Goal: Transaction & Acquisition: Download file/media

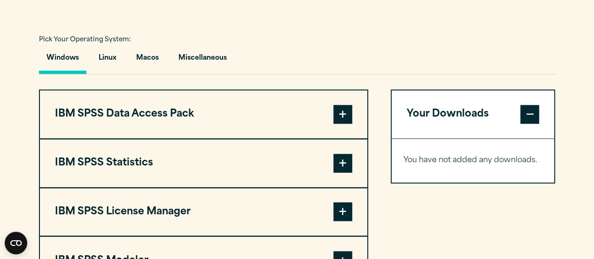
scroll to position [672, 0]
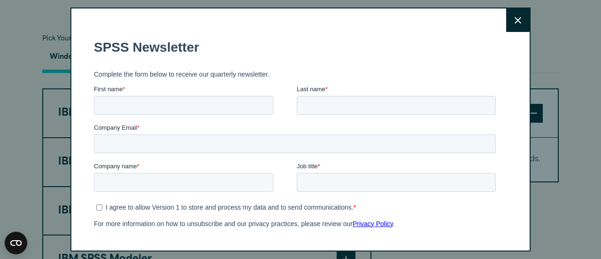
click at [506, 15] on button "Close" at bounding box center [517, 19] width 23 height 23
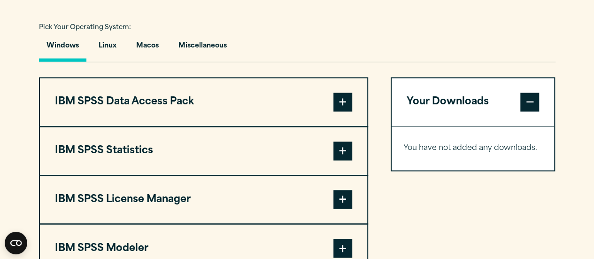
scroll to position [686, 0]
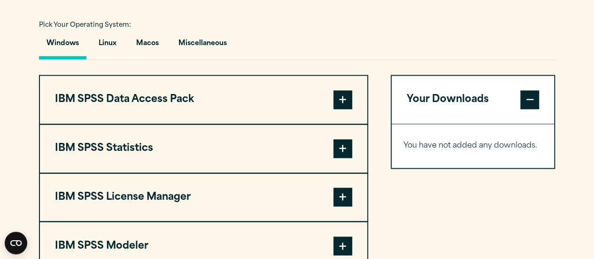
click at [338, 140] on span at bounding box center [342, 148] width 19 height 19
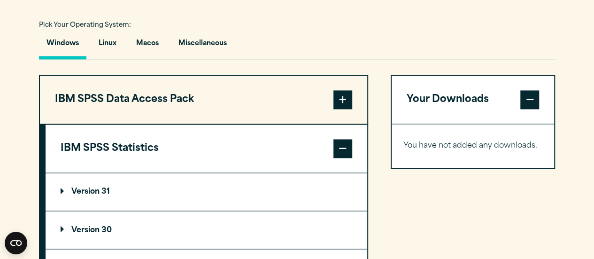
scroll to position [782, 0]
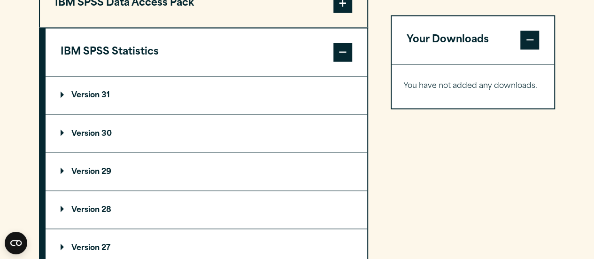
click at [100, 133] on p "Version 30" at bounding box center [86, 134] width 51 height 8
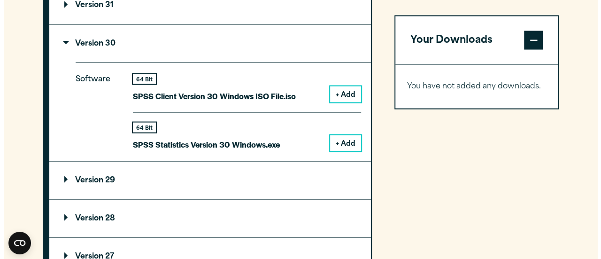
scroll to position [877, 0]
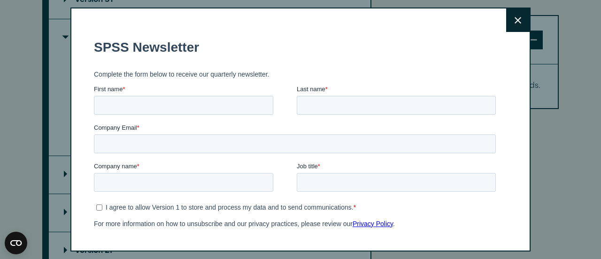
click at [506, 26] on button "Close" at bounding box center [517, 19] width 23 height 23
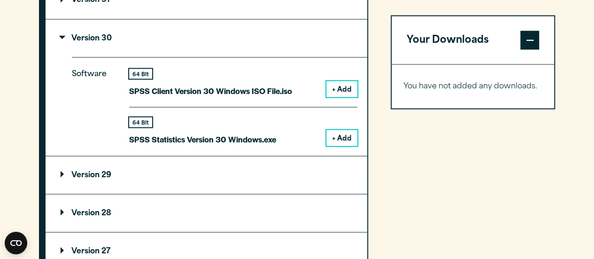
click at [476, 38] on button "Your Downloads" at bounding box center [472, 40] width 163 height 48
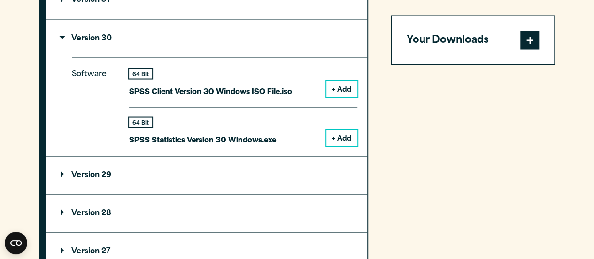
click at [476, 38] on button "Your Downloads" at bounding box center [472, 40] width 163 height 48
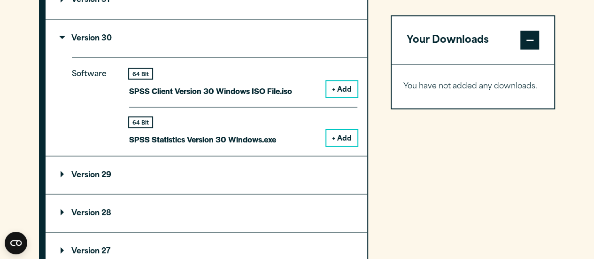
click at [341, 133] on button "+ Add" at bounding box center [341, 138] width 31 height 16
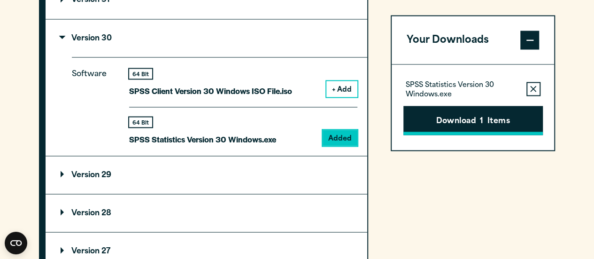
click at [478, 117] on button "Download 1 Items" at bounding box center [472, 120] width 139 height 29
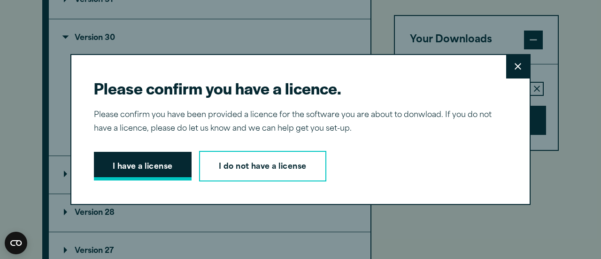
click at [120, 168] on button "I have a license" at bounding box center [143, 166] width 98 height 29
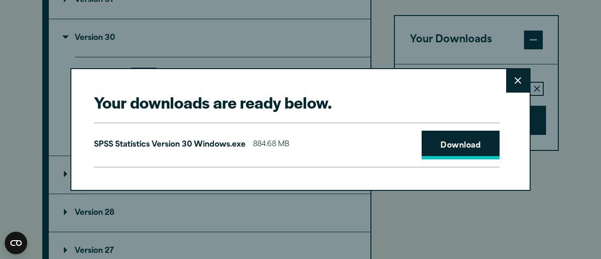
click at [456, 138] on link "Download" at bounding box center [461, 144] width 78 height 29
